Goal: Find specific page/section: Find specific page/section

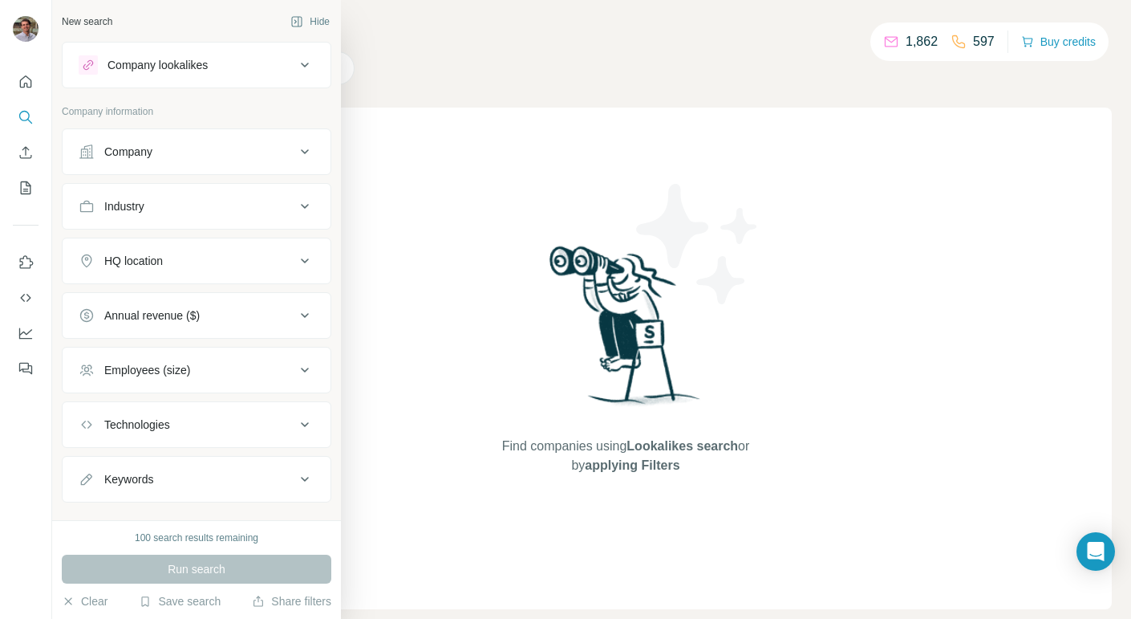
click at [209, 79] on button "Company lookalikes" at bounding box center [197, 65] width 268 height 39
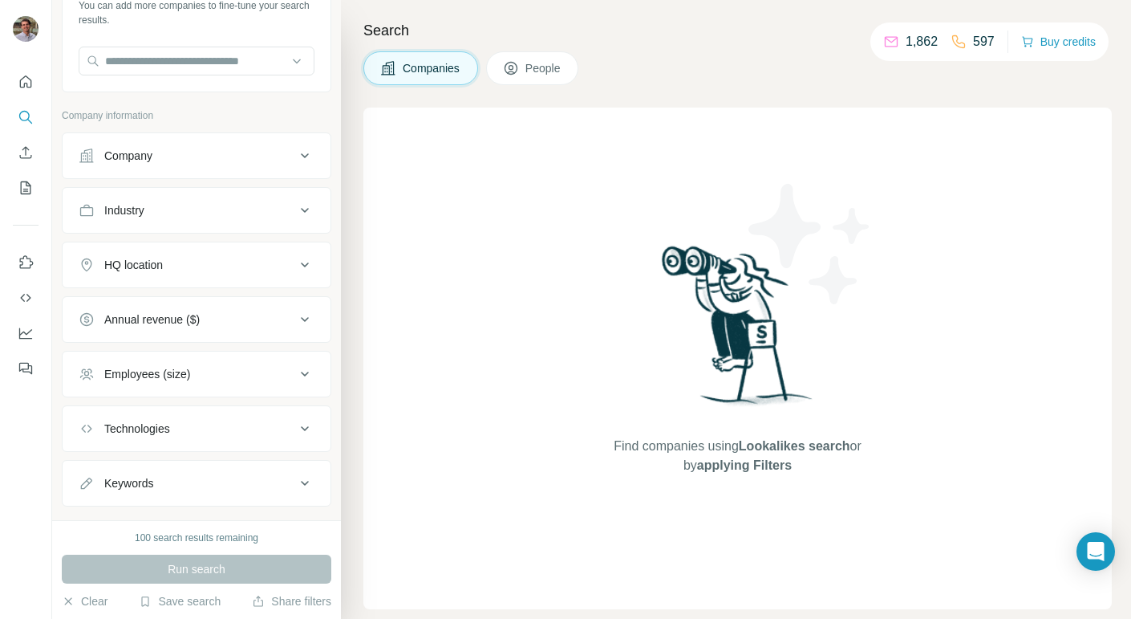
scroll to position [147, 0]
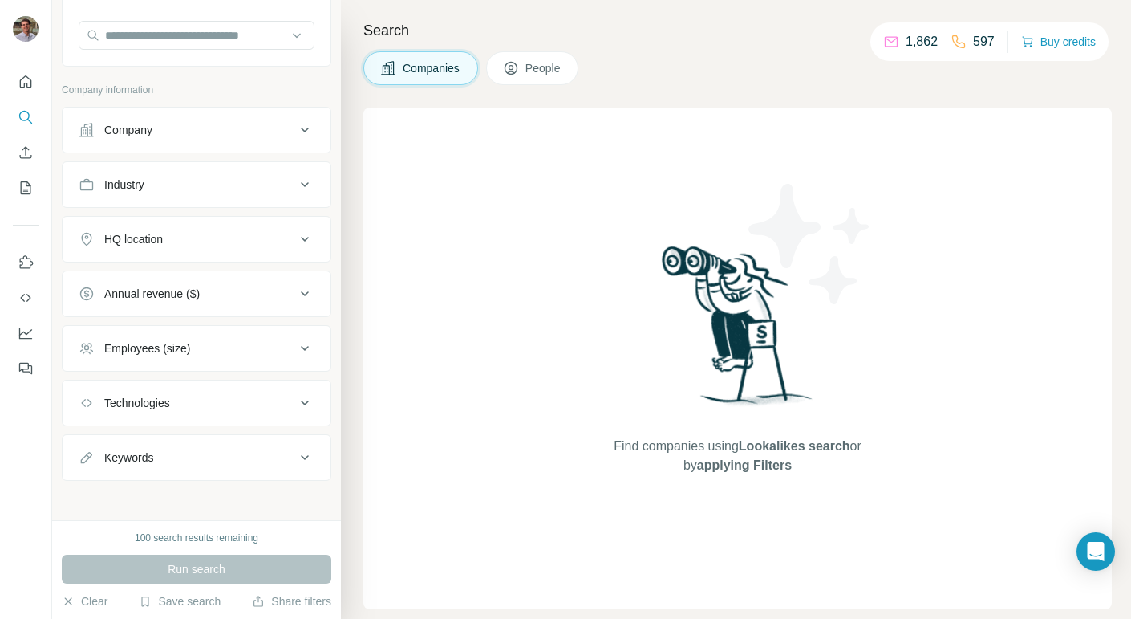
click at [250, 384] on button "Technologies" at bounding box center [197, 403] width 268 height 39
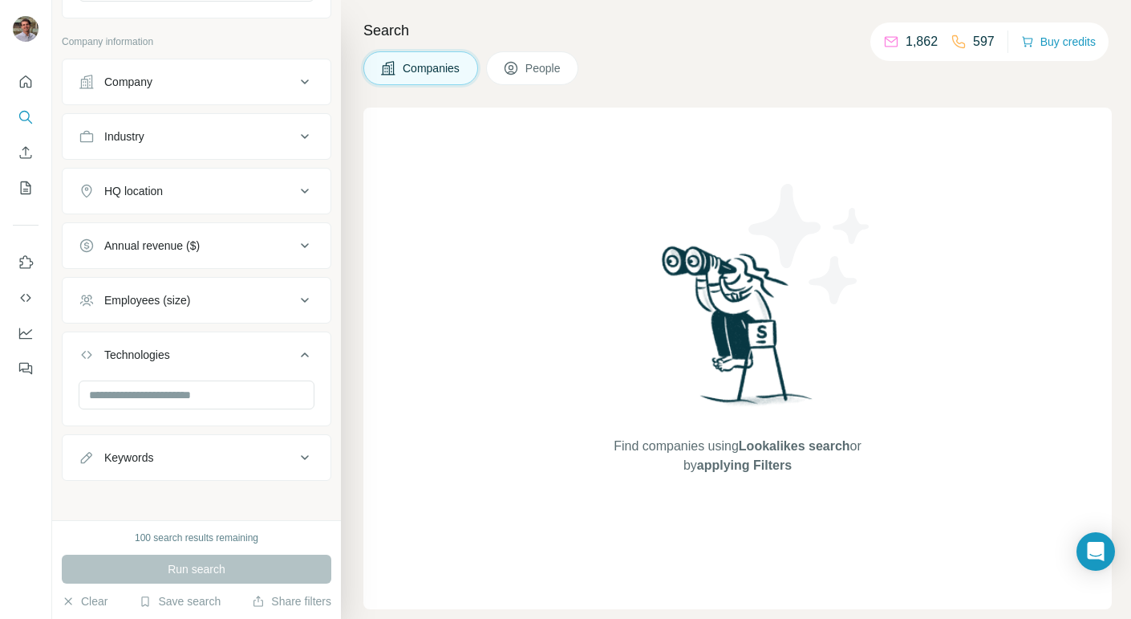
click at [269, 347] on div "Technologies" at bounding box center [187, 355] width 217 height 16
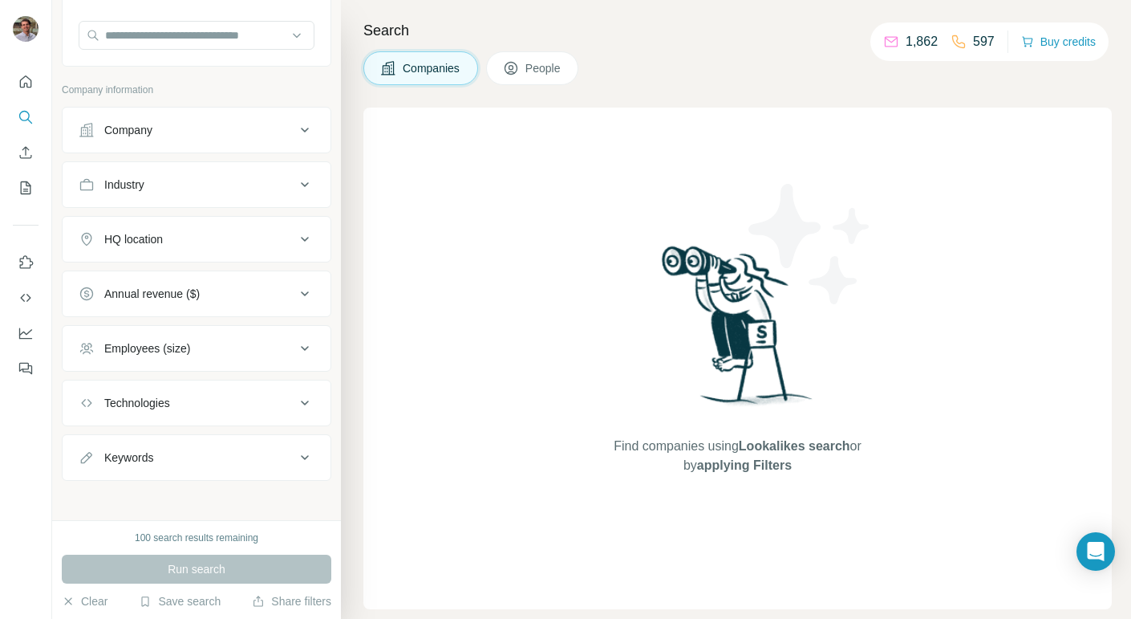
click at [246, 345] on div "Employees (size)" at bounding box center [187, 348] width 217 height 16
click at [248, 345] on div "Employees (size)" at bounding box center [187, 348] width 217 height 16
click at [246, 286] on div "Annual revenue ($)" at bounding box center [187, 294] width 217 height 16
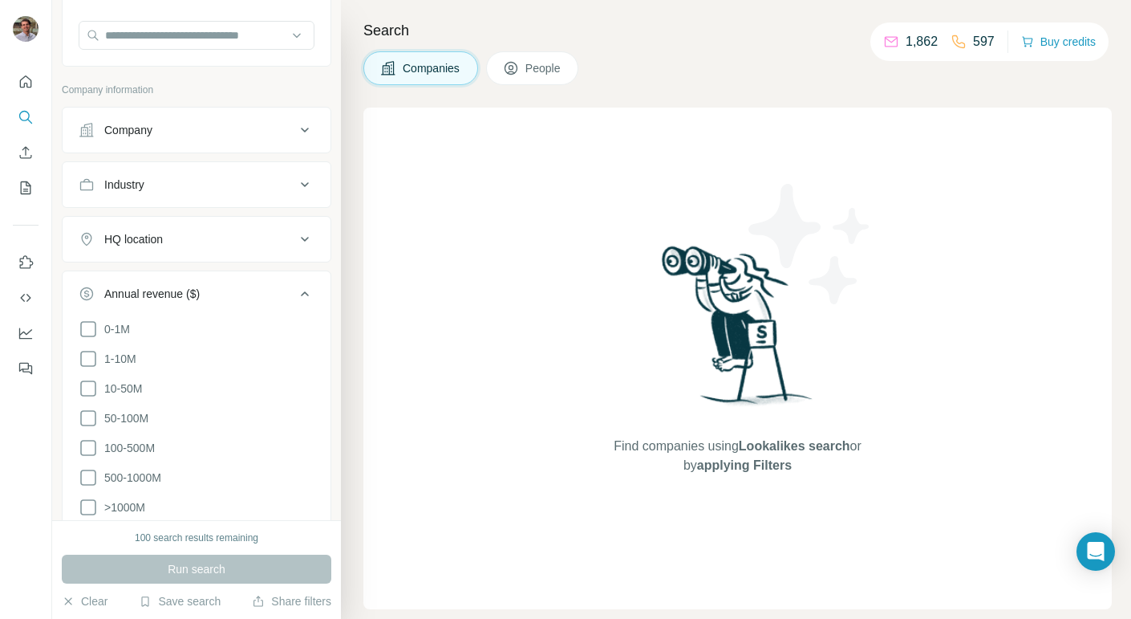
click at [246, 286] on div "Annual revenue ($)" at bounding box center [187, 294] width 217 height 16
